Goal: Find specific page/section: Find specific page/section

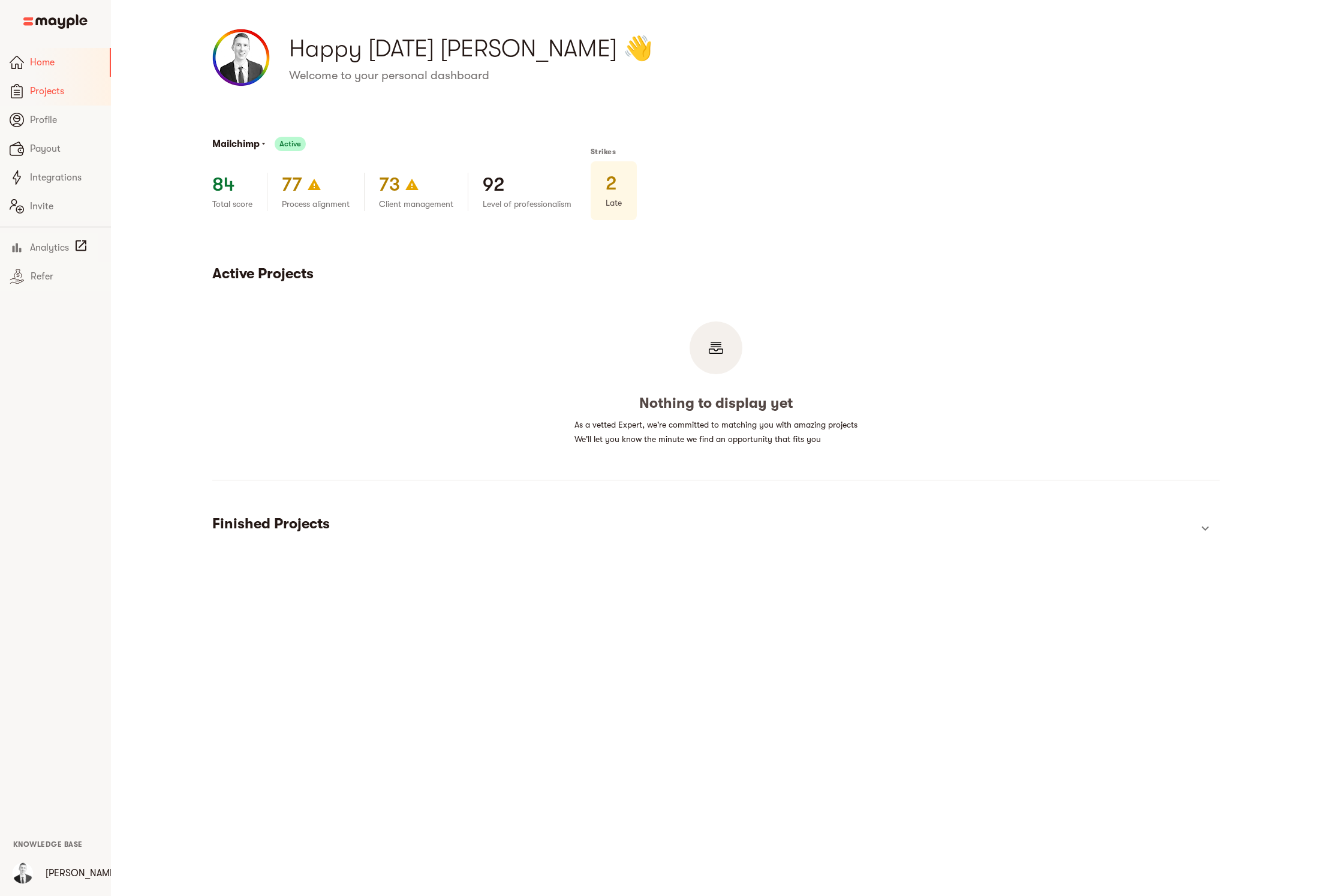
click at [49, 87] on span "Projects" at bounding box center [66, 91] width 71 height 14
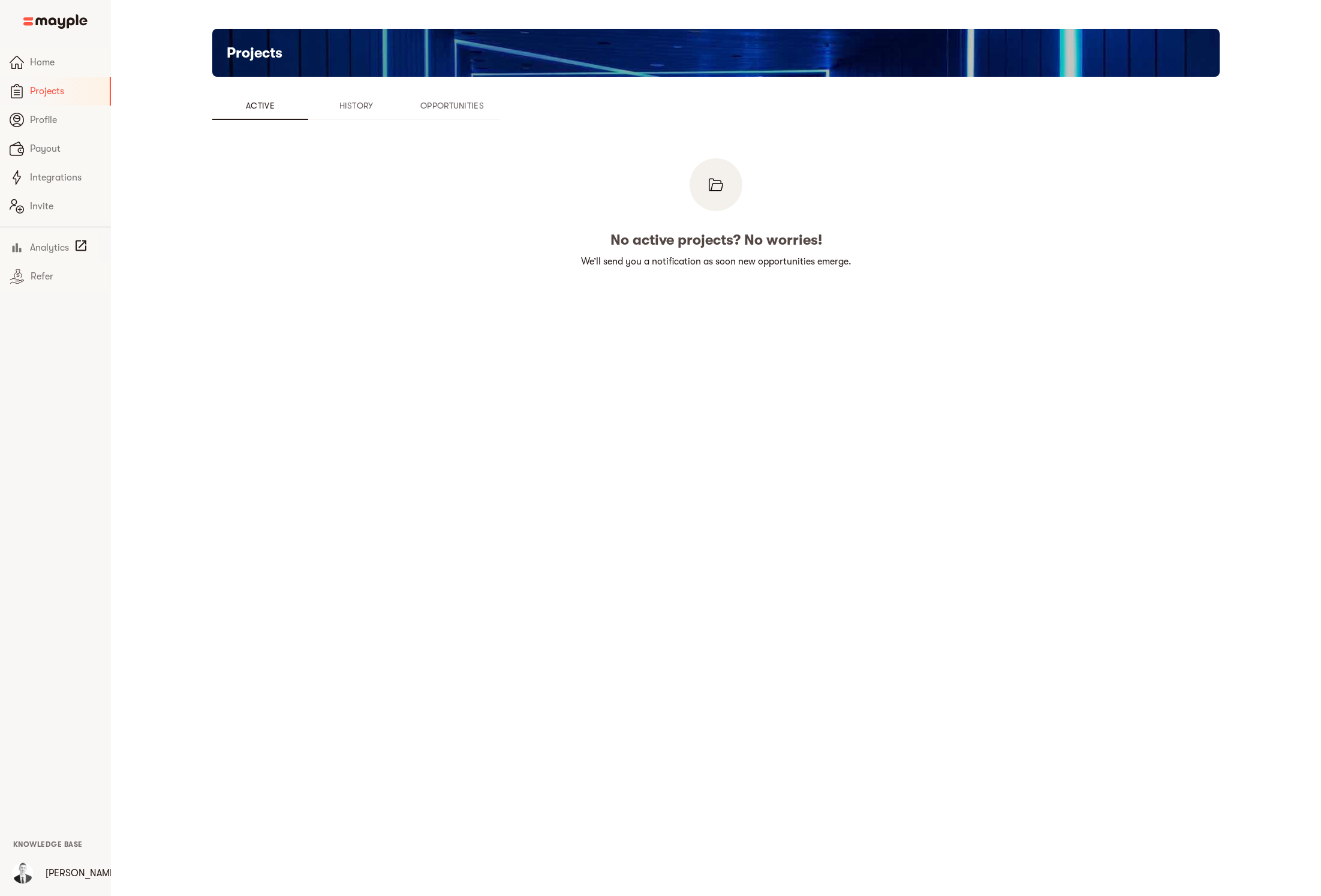
click at [452, 113] on button "Opportunities" at bounding box center [452, 106] width 96 height 29
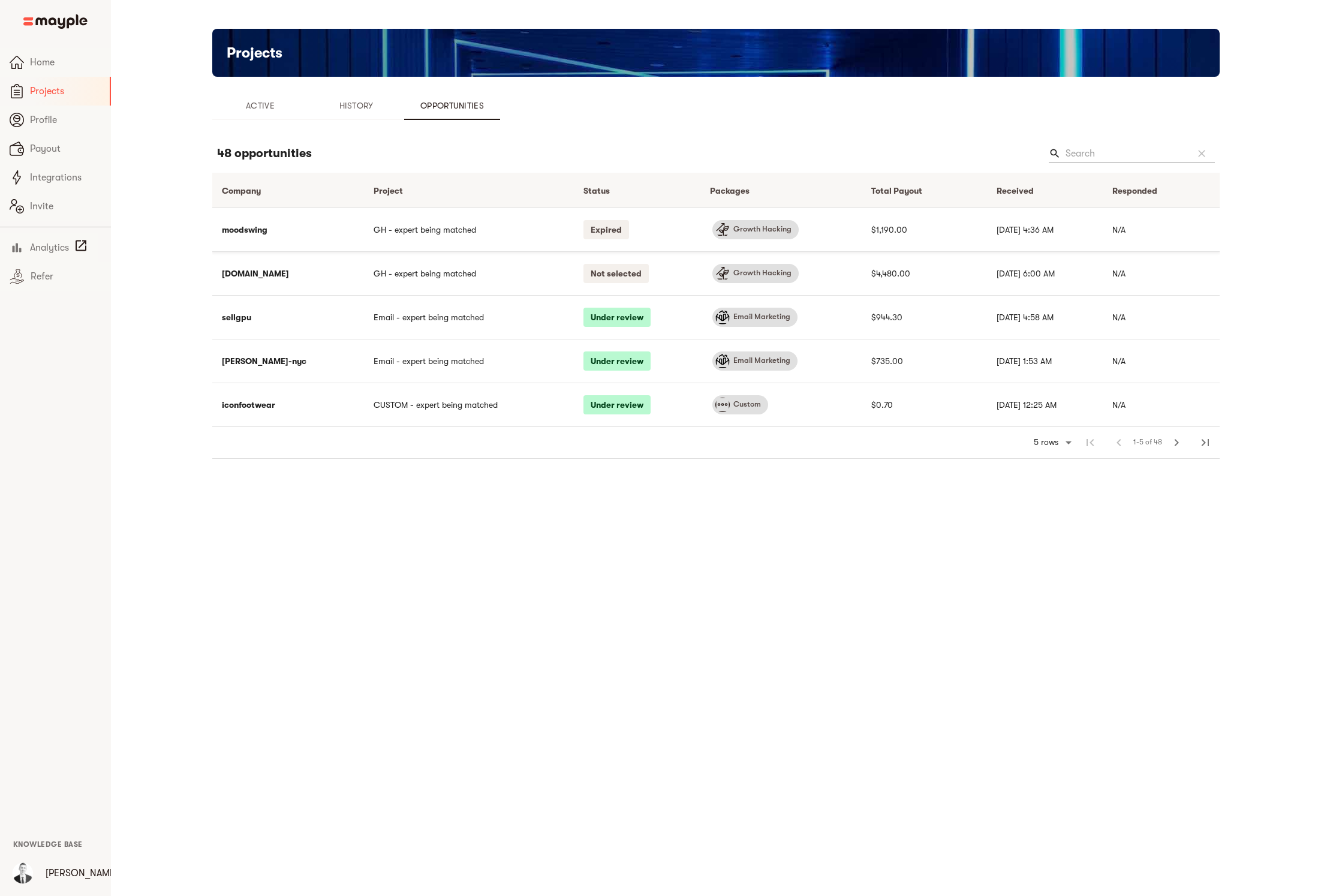
click at [454, 229] on td "GH - expert being matched" at bounding box center [469, 229] width 210 height 44
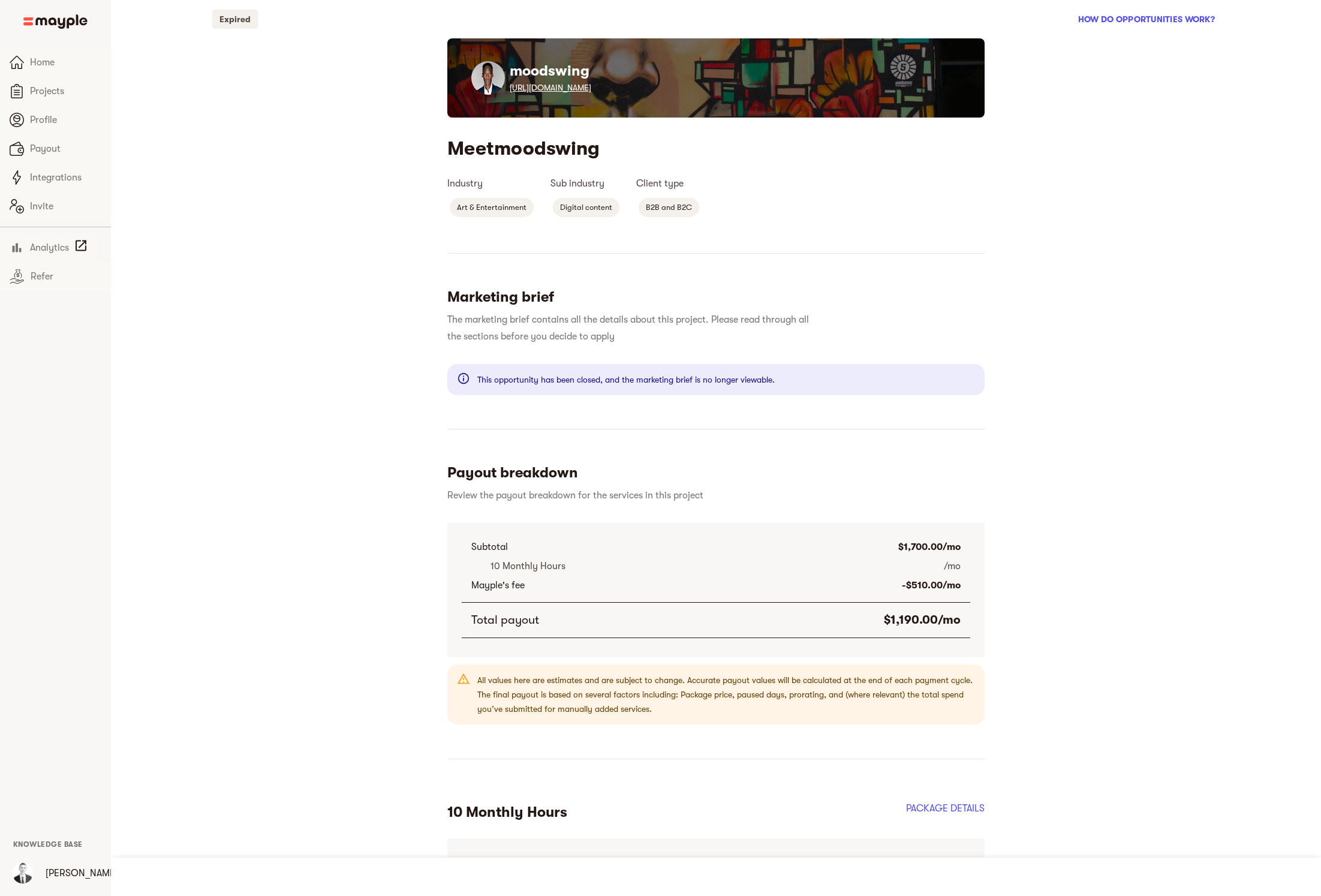
drag, startPoint x: 580, startPoint y: 91, endPoint x: 517, endPoint y: 91, distance: 63.0
click at [517, 91] on p "[URL][DOMAIN_NAME]" at bounding box center [735, 88] width 451 height 14
click at [520, 89] on link "[URL][DOMAIN_NAME]" at bounding box center [551, 87] width 81 height 9
click at [258, 164] on div "Expired How do opportunities work? moodswing [URL][DOMAIN_NAME] Meet moodswing …" at bounding box center [716, 469] width 1151 height 939
